Goal: Task Accomplishment & Management: Use online tool/utility

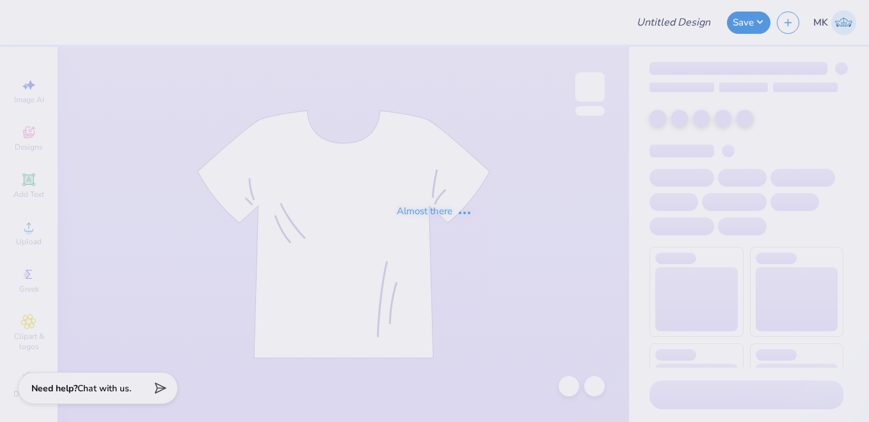
type input "Age Discrimination In Employment Act"
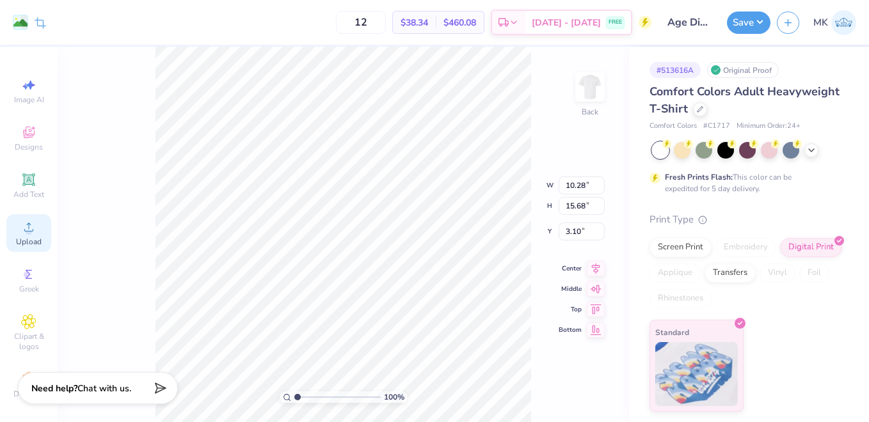
click at [21, 234] on icon at bounding box center [28, 226] width 15 height 15
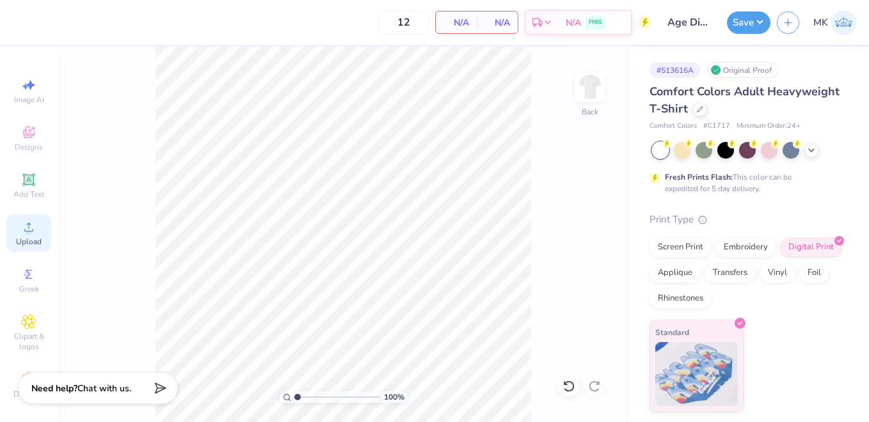
click at [21, 232] on icon at bounding box center [28, 226] width 15 height 15
click at [21, 229] on icon at bounding box center [28, 226] width 15 height 15
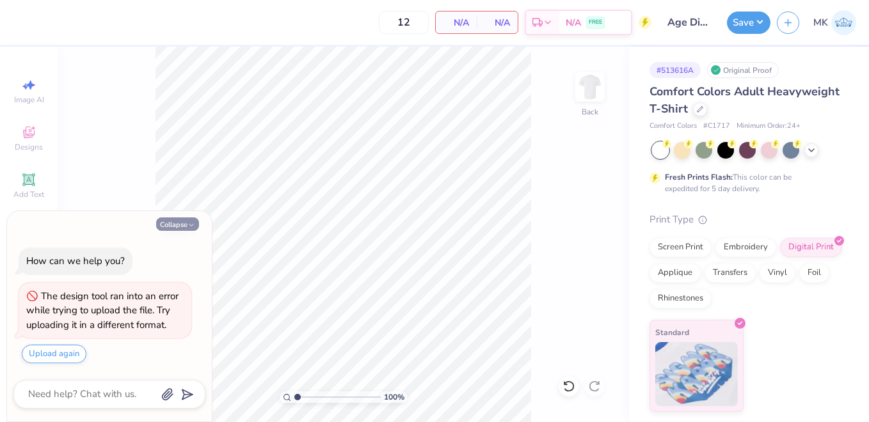
click at [174, 223] on button "Collapse" at bounding box center [177, 224] width 43 height 13
type textarea "x"
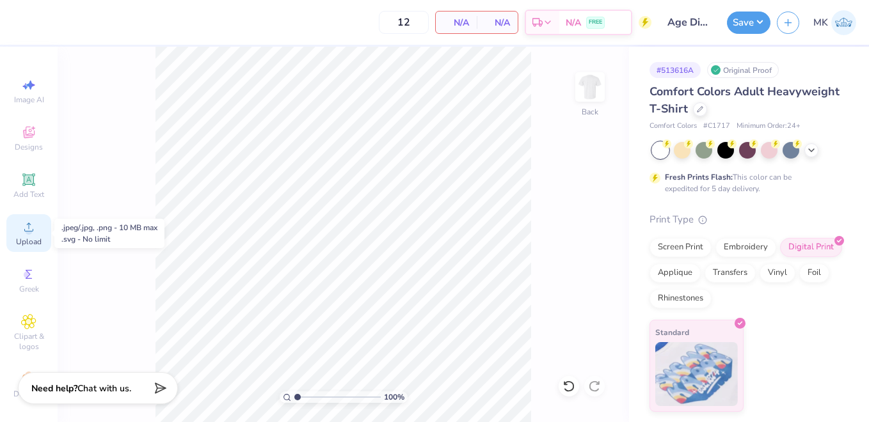
click at [25, 227] on icon at bounding box center [28, 226] width 15 height 15
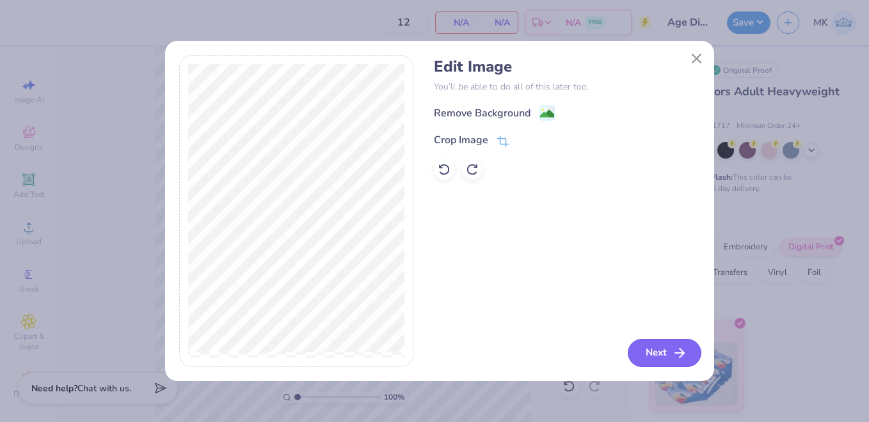
click at [658, 349] on button "Next" at bounding box center [665, 353] width 74 height 28
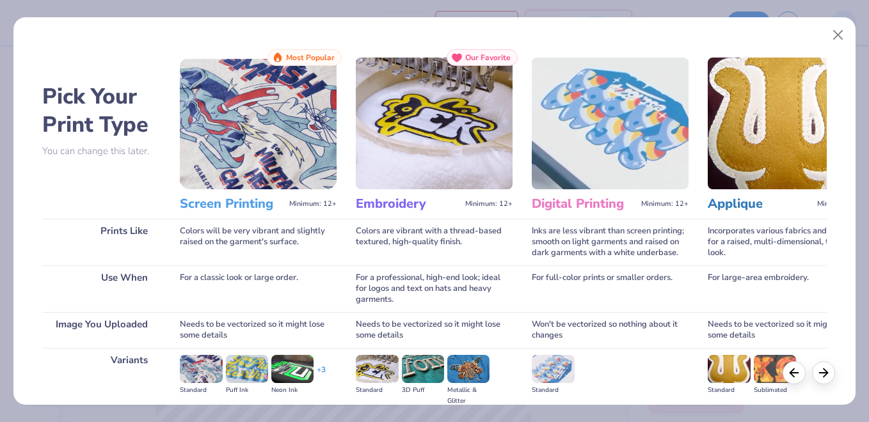
scroll to position [152, 0]
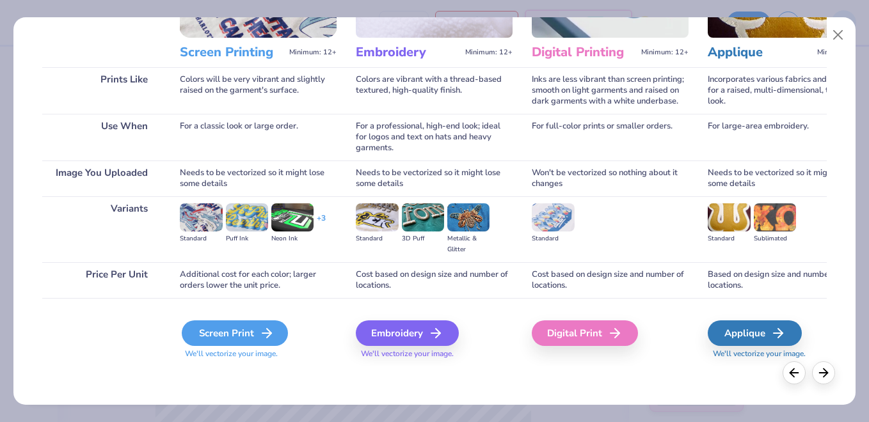
click at [247, 331] on div "Screen Print" at bounding box center [235, 334] width 106 height 26
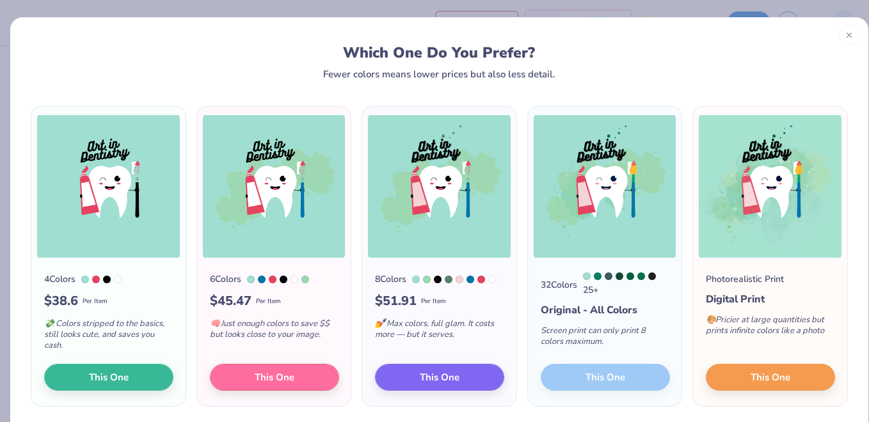
scroll to position [45, 0]
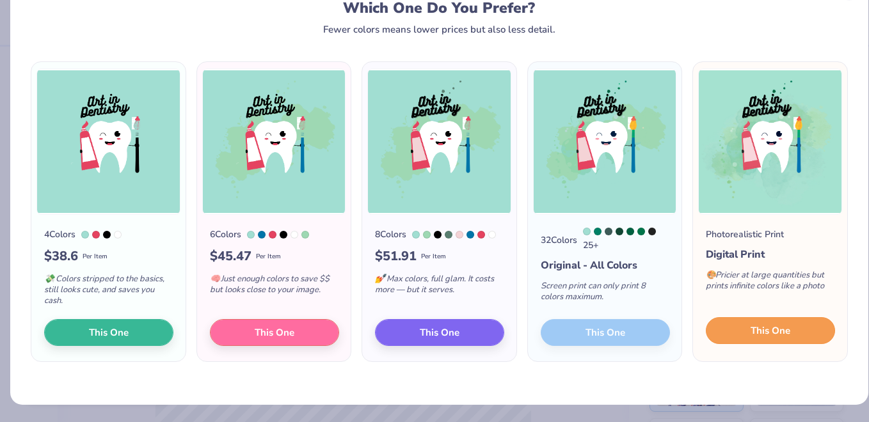
click at [765, 333] on span "This One" at bounding box center [771, 331] width 40 height 15
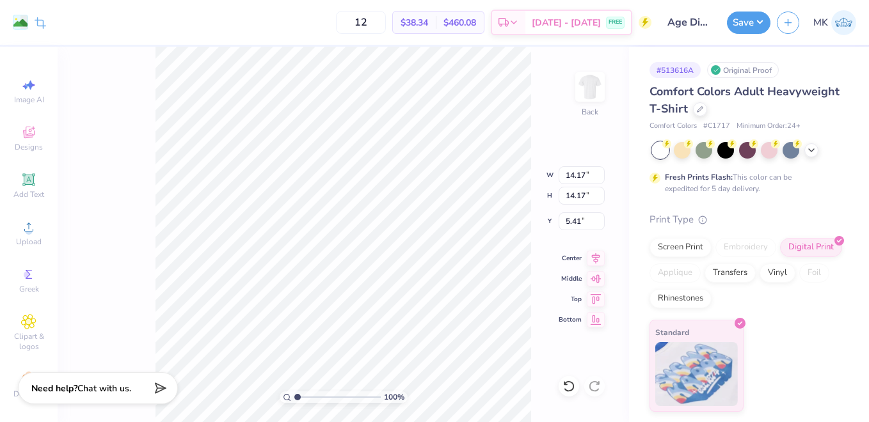
type input "10.36"
type input "5.10"
type input "3.00"
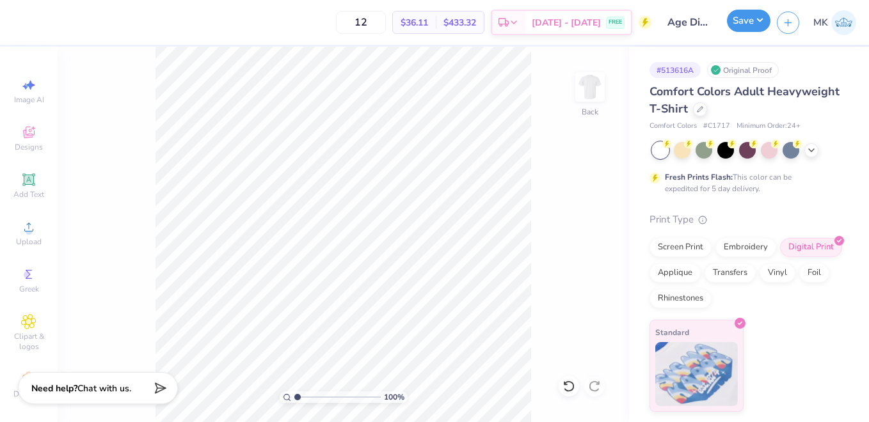
click at [742, 20] on button "Save" at bounding box center [749, 21] width 44 height 22
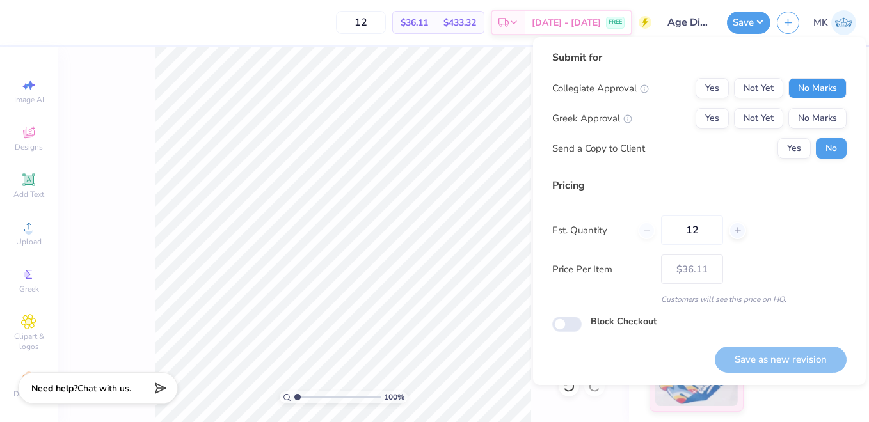
click at [810, 86] on button "No Marks" at bounding box center [817, 88] width 58 height 20
click at [827, 116] on button "No Marks" at bounding box center [817, 118] width 58 height 20
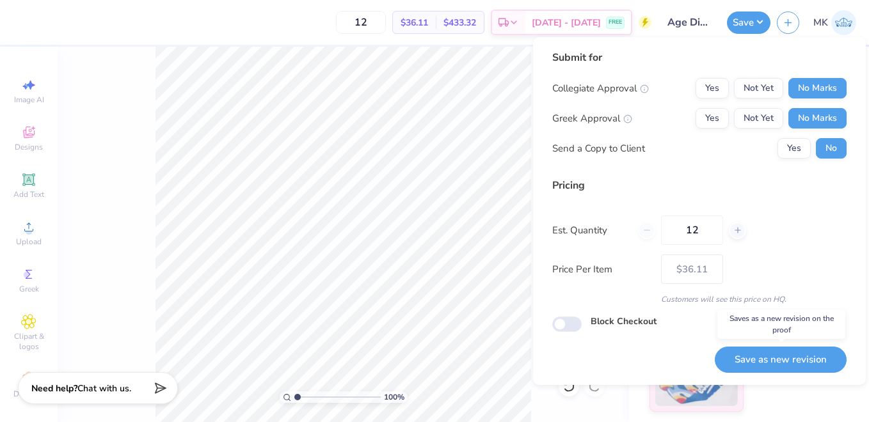
click at [759, 363] on button "Save as new revision" at bounding box center [781, 360] width 132 height 26
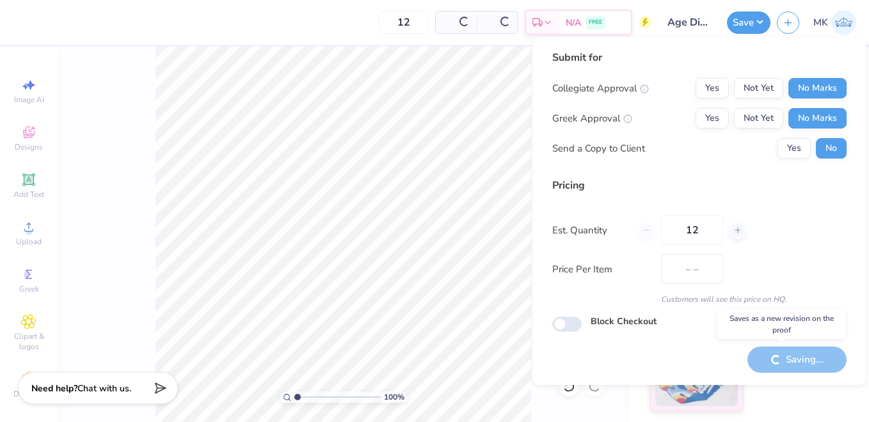
type input "$36.11"
